Goal: Task Accomplishment & Management: Complete application form

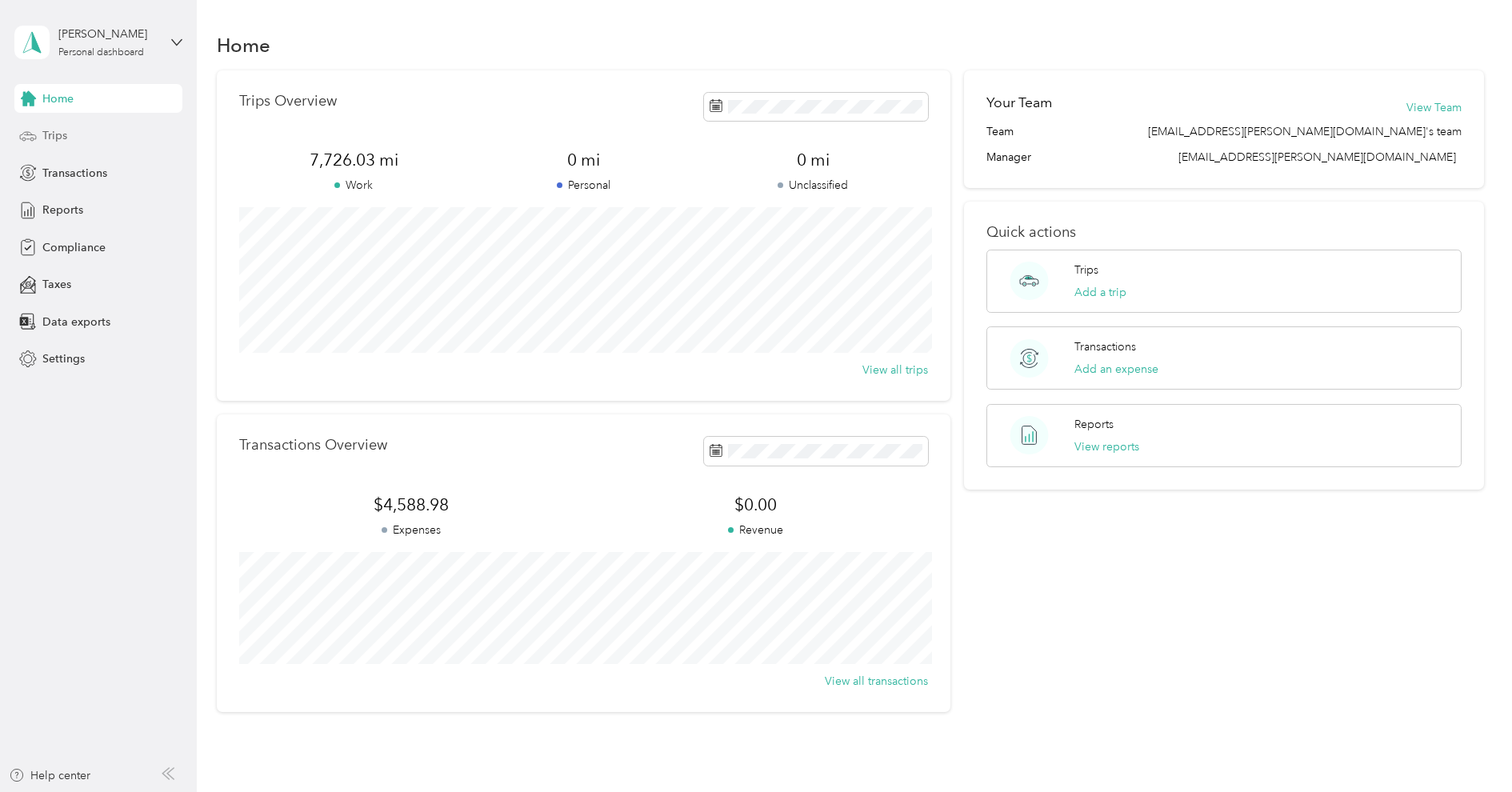
click at [56, 143] on span "Trips" at bounding box center [54, 136] width 24 height 17
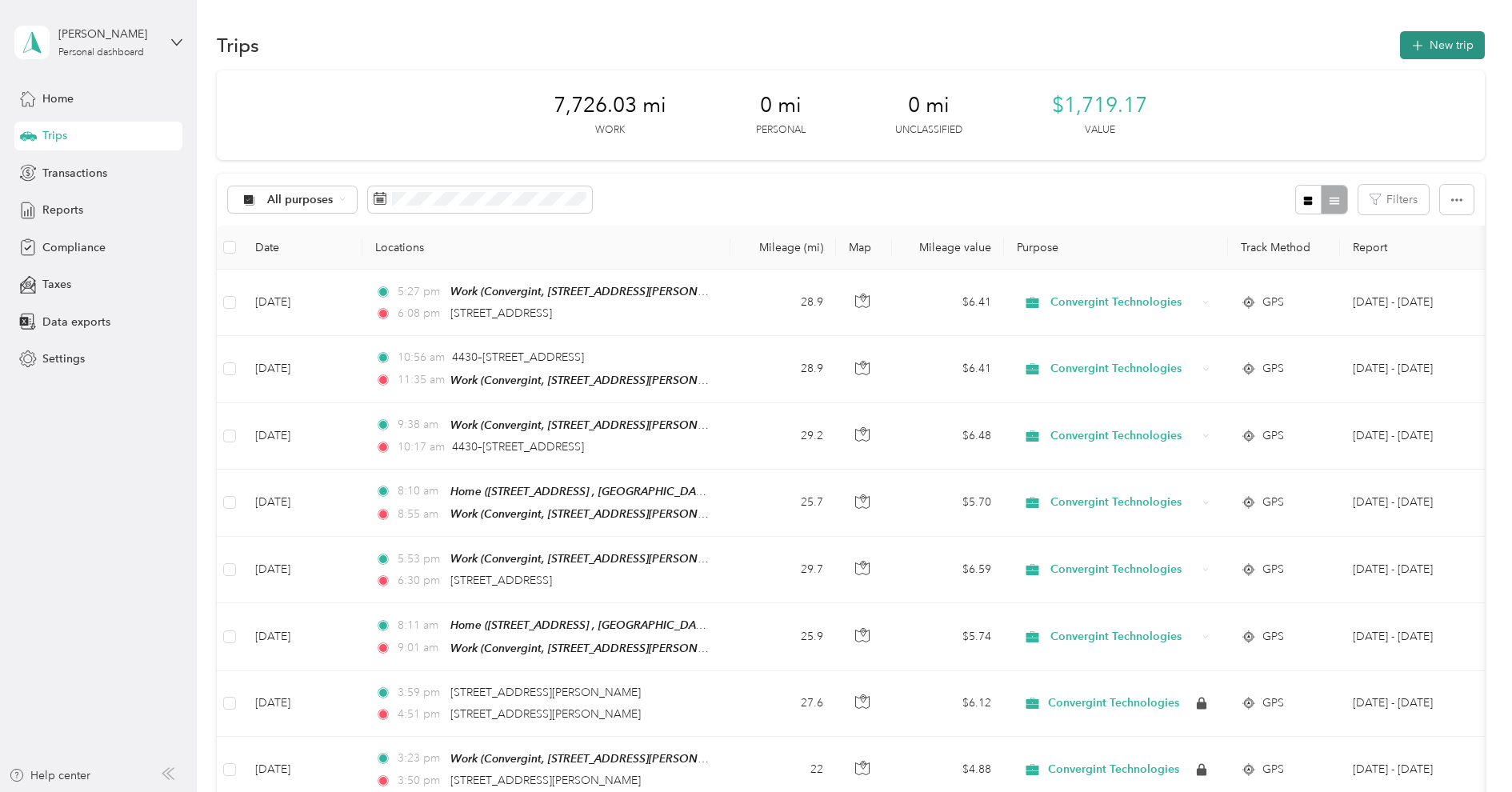
click at [1451, 41] on button "New trip" at bounding box center [1442, 44] width 85 height 28
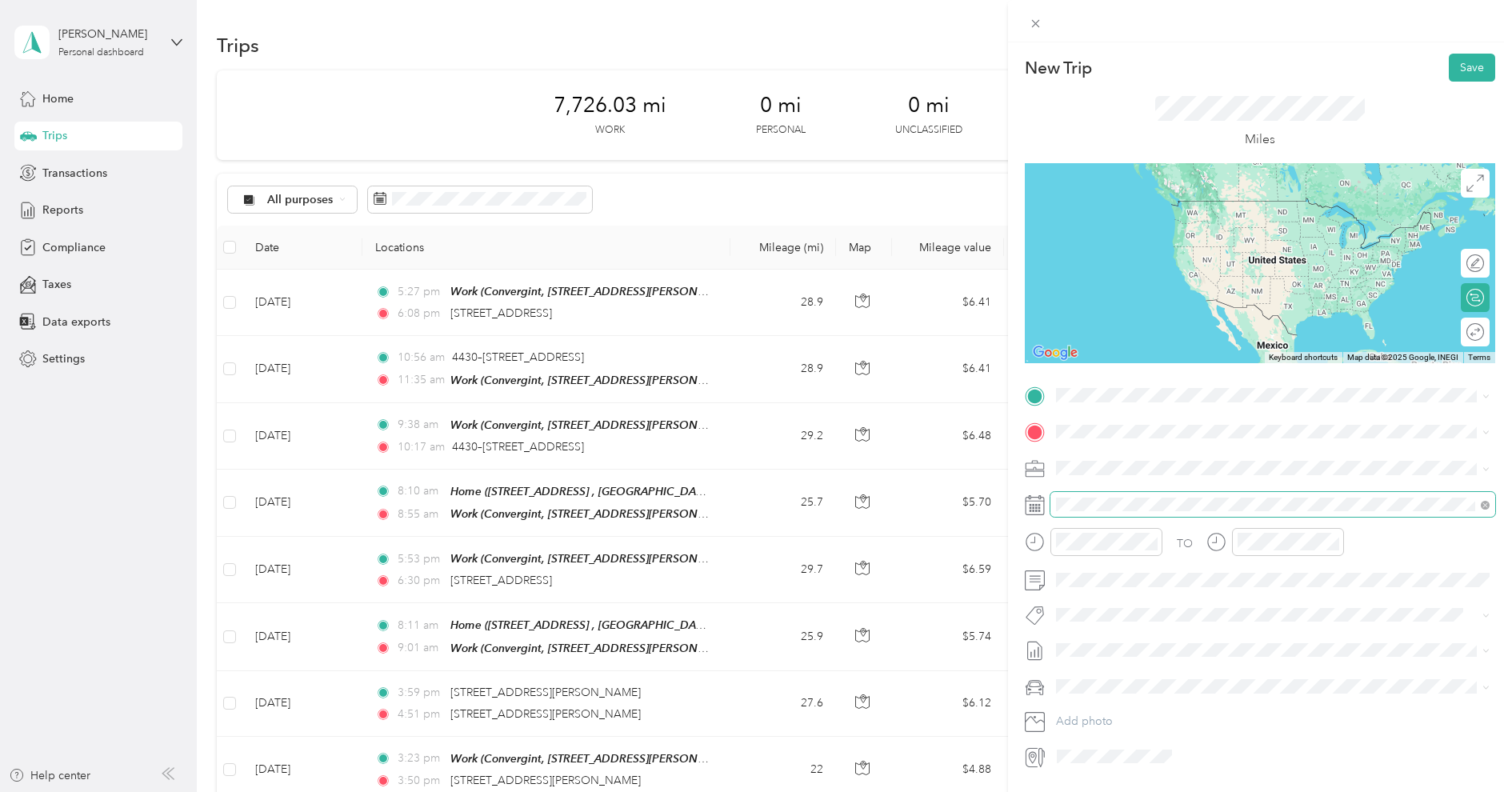
click at [1113, 512] on span at bounding box center [1272, 505] width 444 height 25
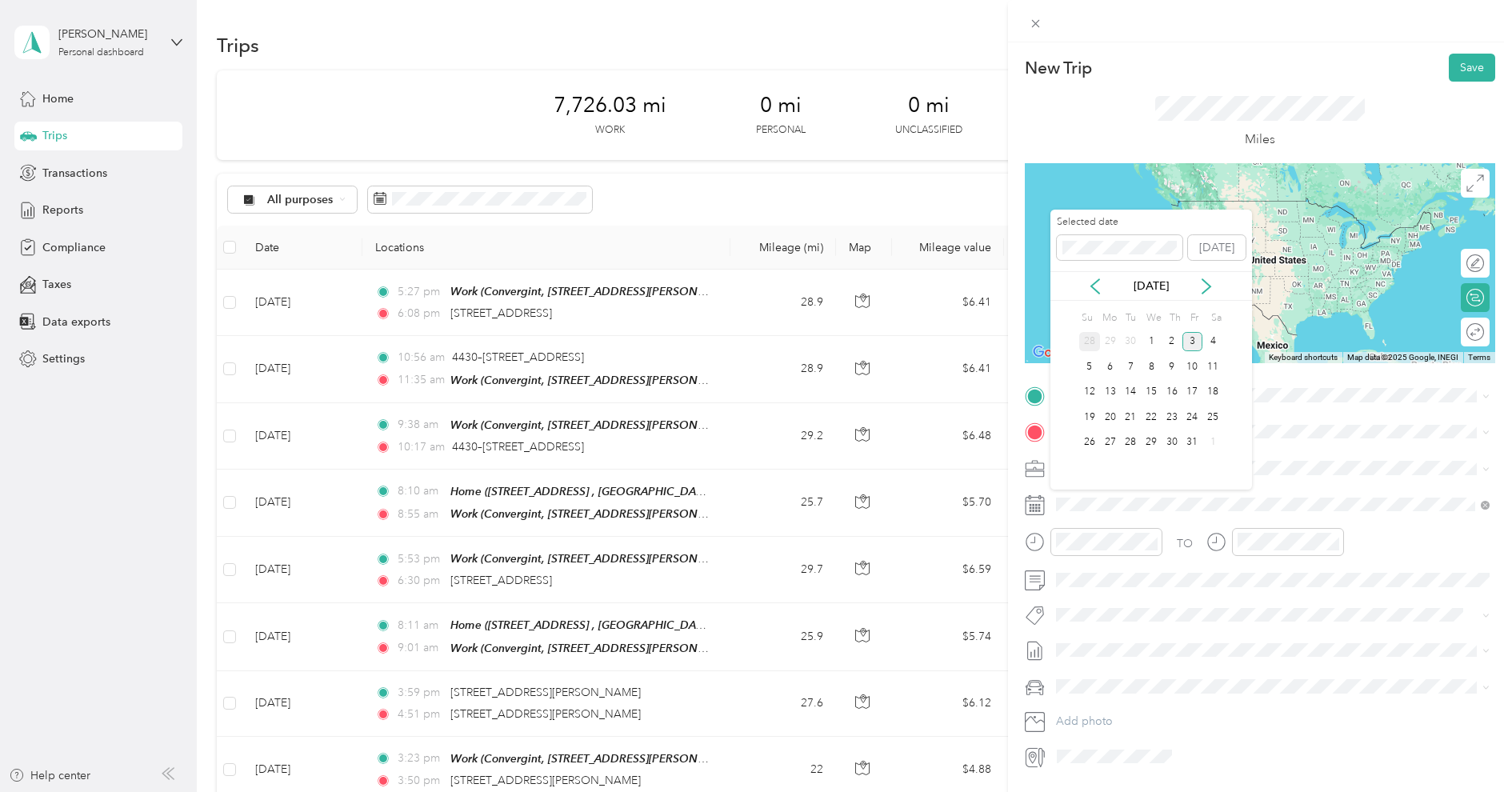
click at [1089, 335] on div "28" at bounding box center [1089, 342] width 21 height 20
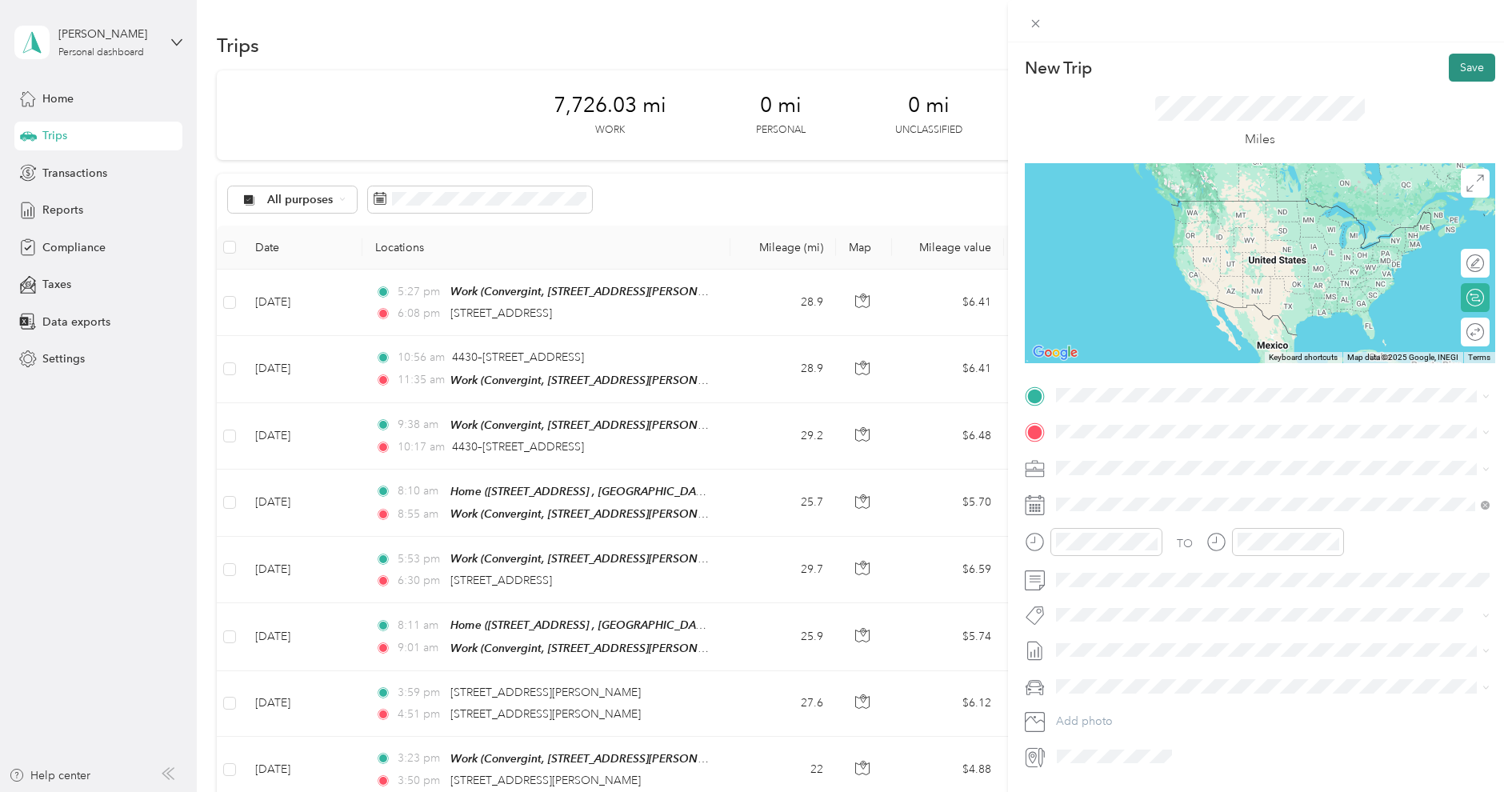
click at [1471, 70] on button "Save" at bounding box center [1471, 67] width 46 height 28
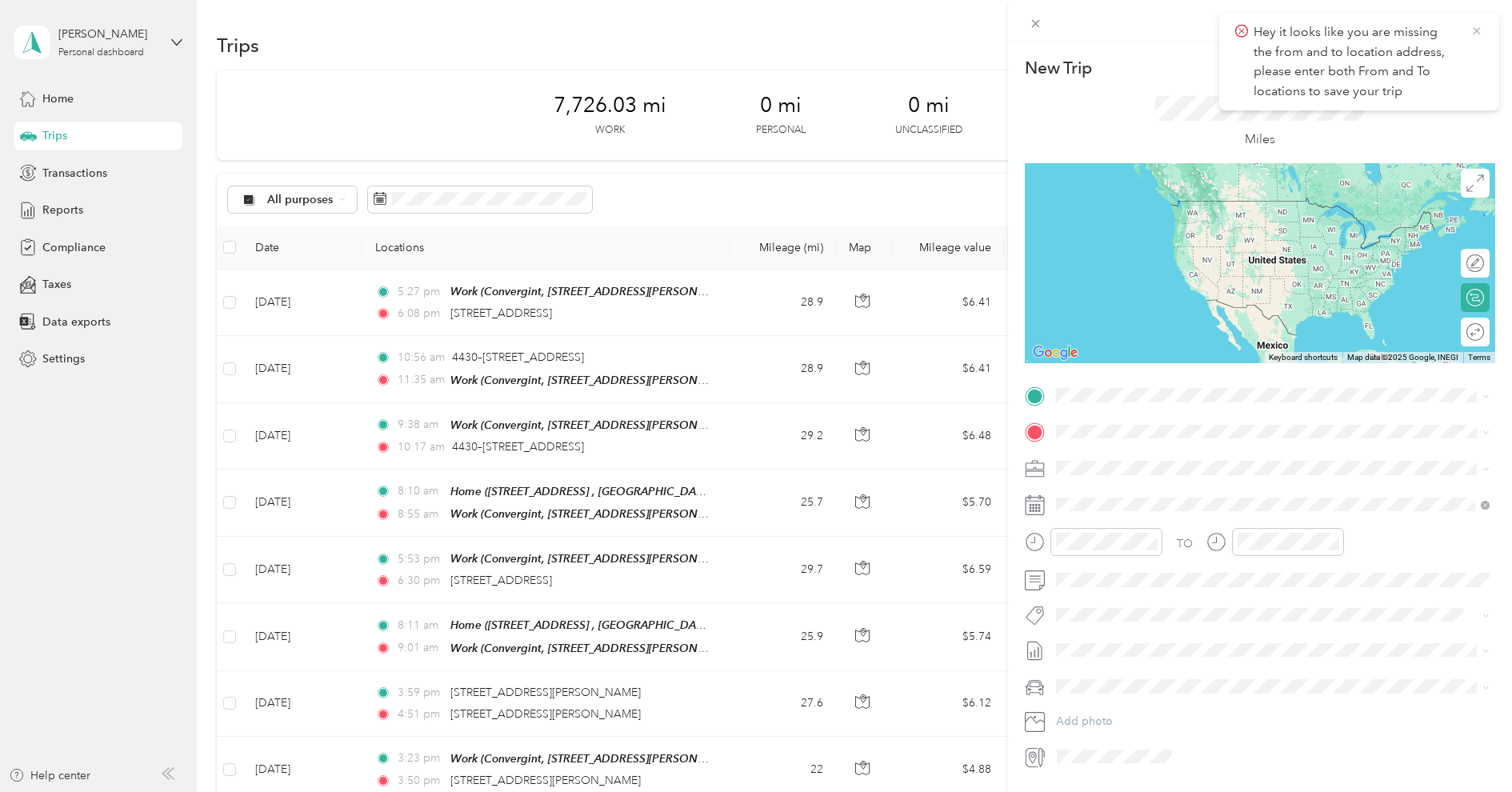
click at [1478, 29] on icon at bounding box center [1476, 31] width 7 height 7
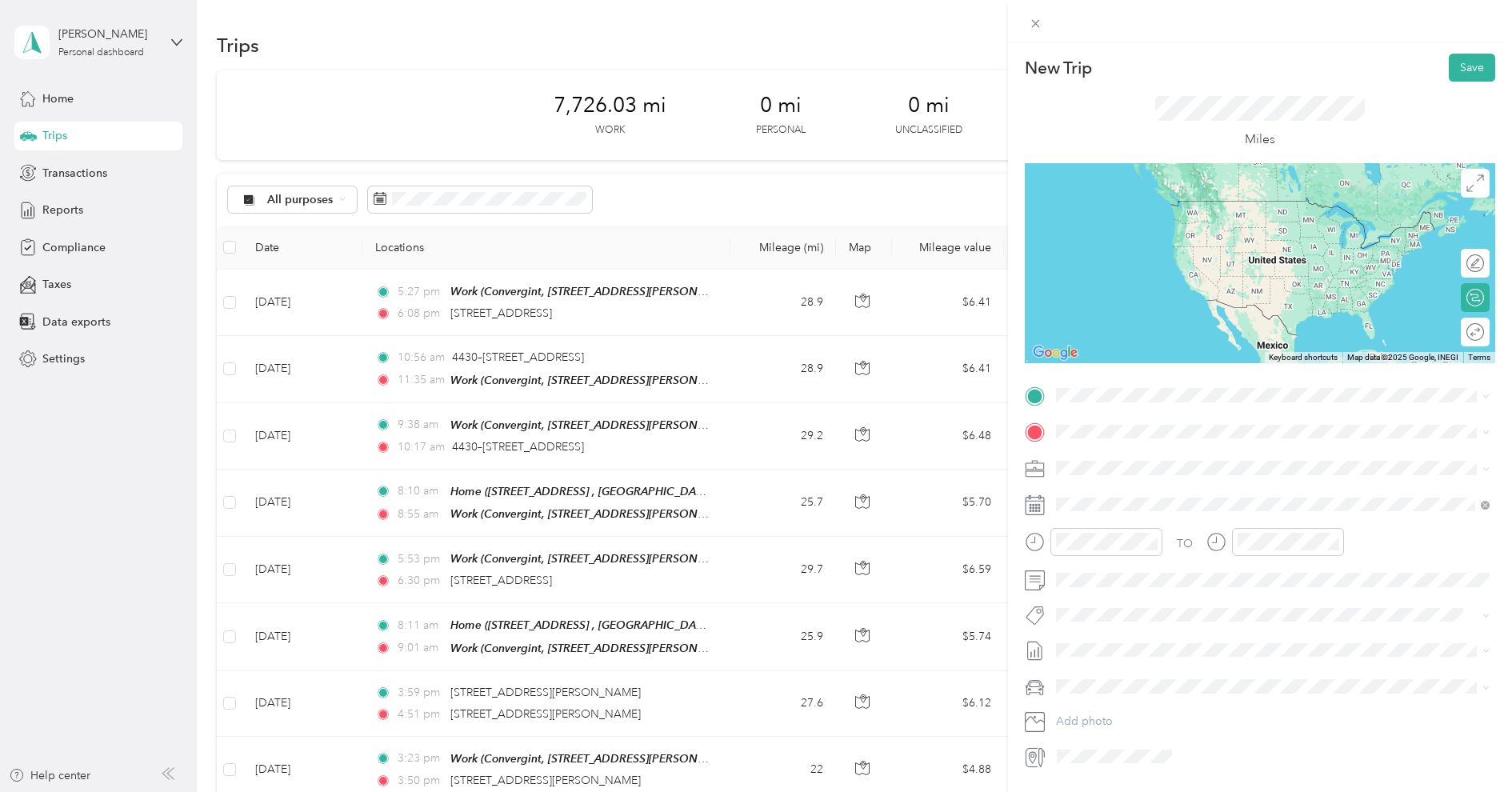
click at [134, 42] on div "New Trip Save This trip cannot be edited because it is either under review, app…" at bounding box center [756, 396] width 1512 height 792
click at [116, 42] on div at bounding box center [756, 396] width 1512 height 792
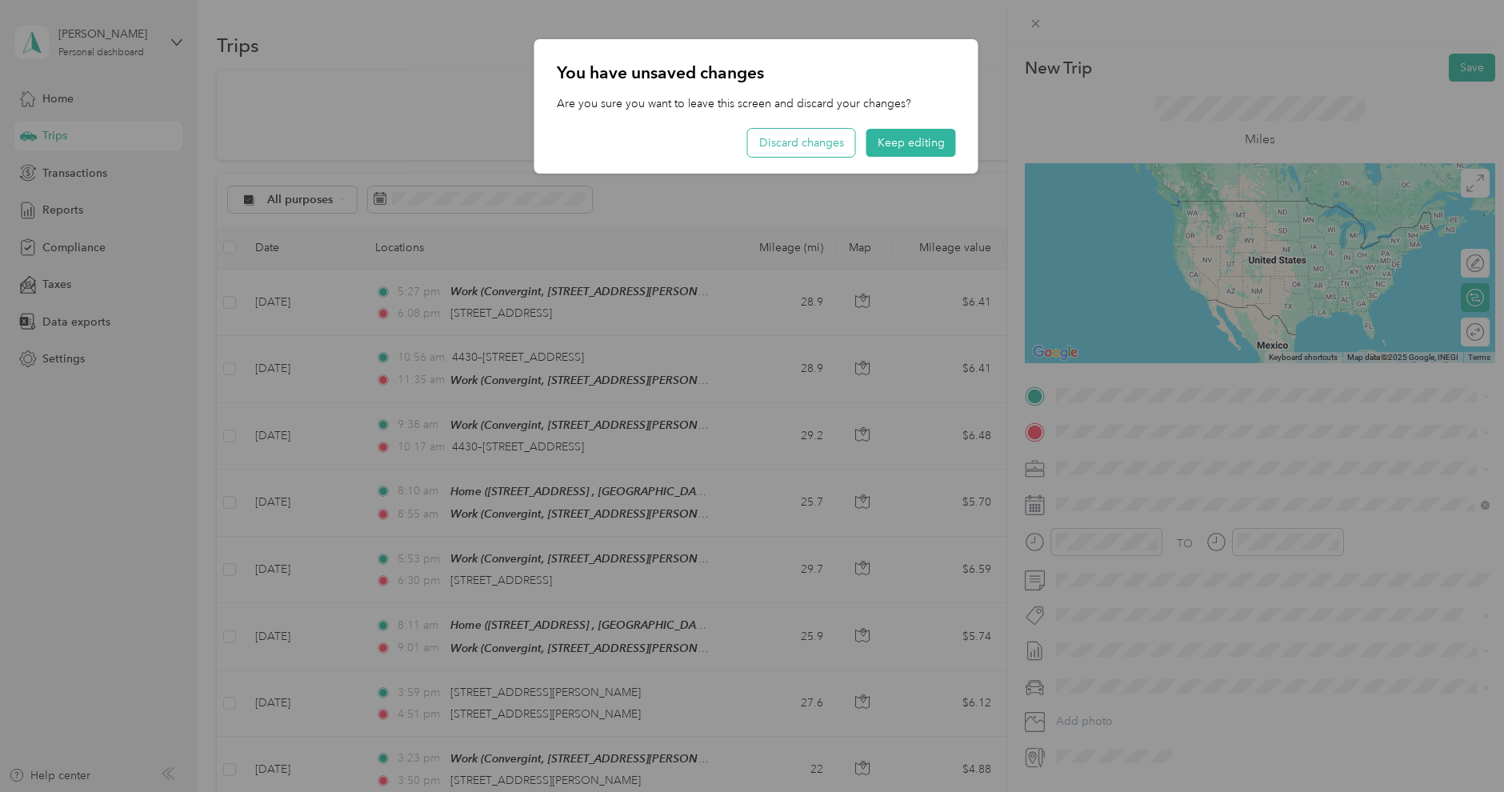
click at [823, 139] on button "Discard changes" at bounding box center [801, 142] width 107 height 28
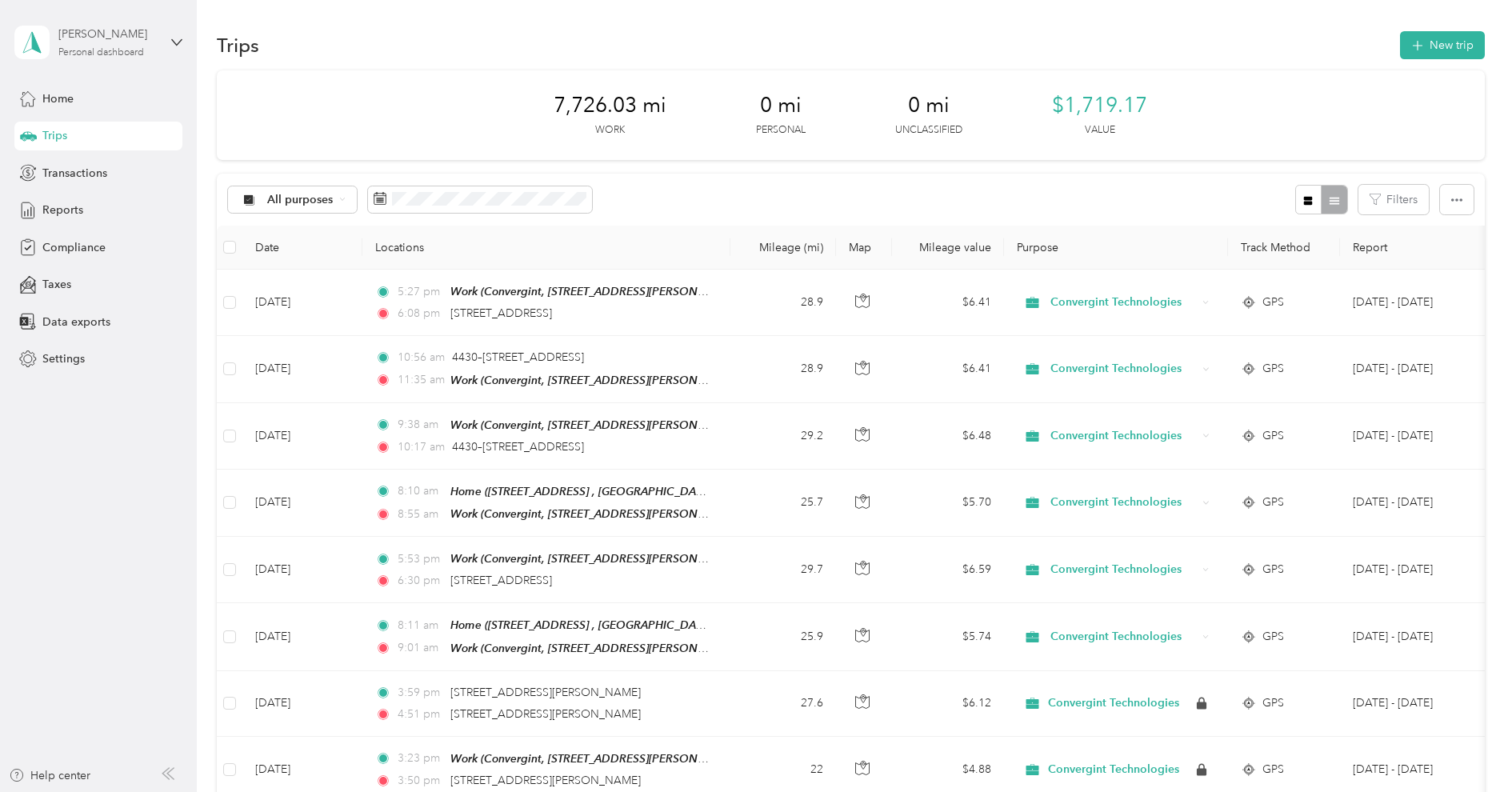
click at [121, 54] on div "Personal dashboard" at bounding box center [101, 52] width 86 height 10
click at [120, 138] on div "Log out" at bounding box center [272, 131] width 495 height 28
